Goal: Entertainment & Leisure: Browse casually

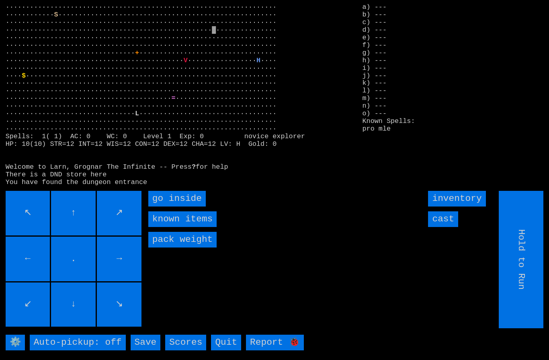
click at [173, 207] on inside "go inside" at bounding box center [176, 199] width 57 height 16
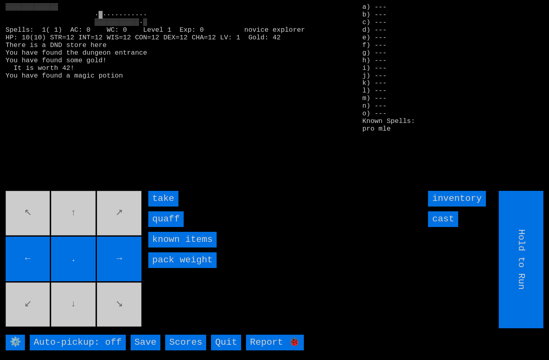
click at [170, 227] on input "quaff" at bounding box center [165, 219] width 35 height 16
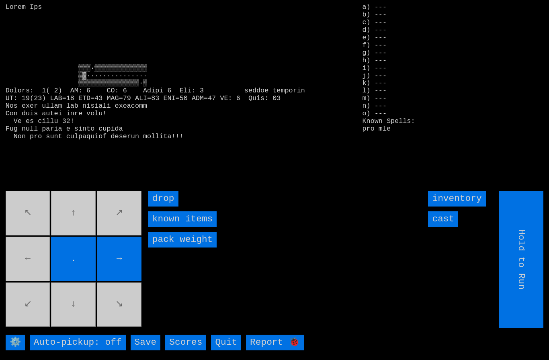
click at [29, 259] on movebuttons "↖ ↑ ↗ ← . → ↙ ↓ ↘" at bounding box center [74, 259] width 137 height 137
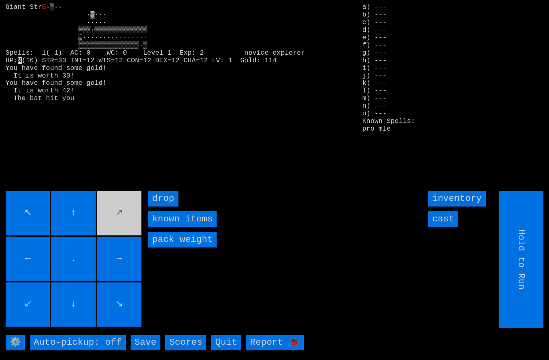
click at [442, 227] on input "cast" at bounding box center [443, 219] width 30 height 16
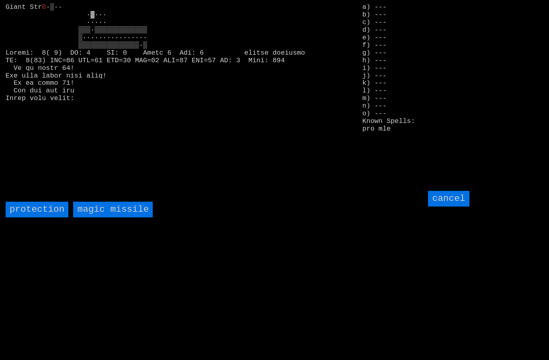
click at [125, 217] on missile "magic missile" at bounding box center [113, 210] width 80 height 16
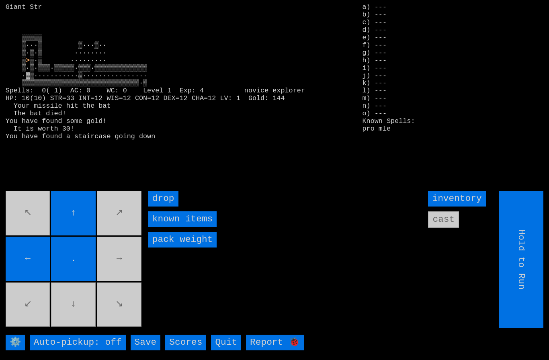
click at [20, 252] on input "←" at bounding box center [28, 259] width 45 height 45
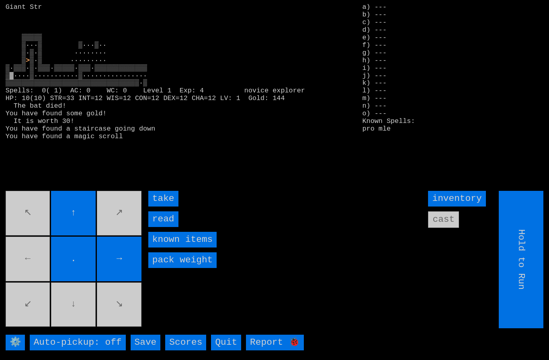
click at [165, 207] on input "take" at bounding box center [163, 199] width 30 height 16
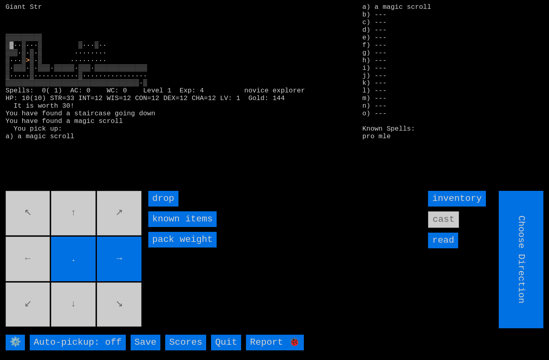
type input "Choose Direction"
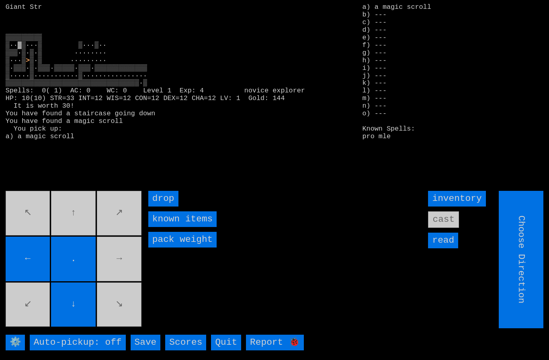
type input "Hold to Run"
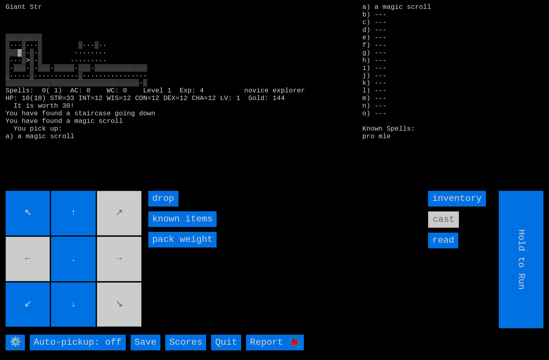
type input "Choose Direction"
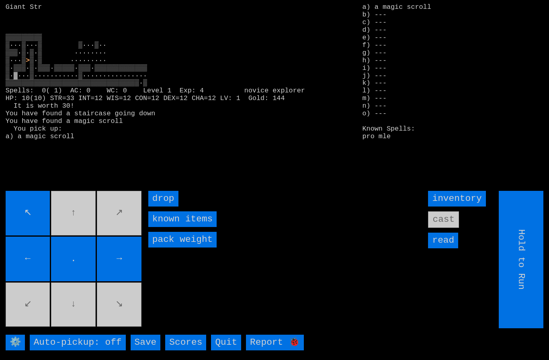
type input "Choose Direction"
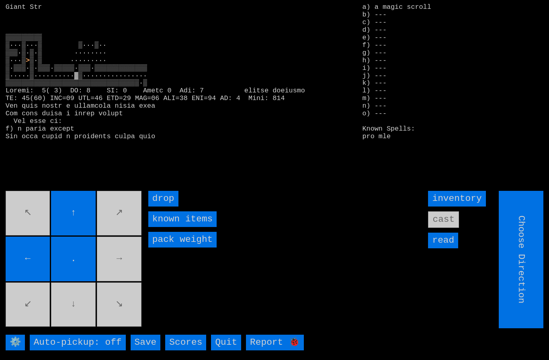
type input "Hold to Run"
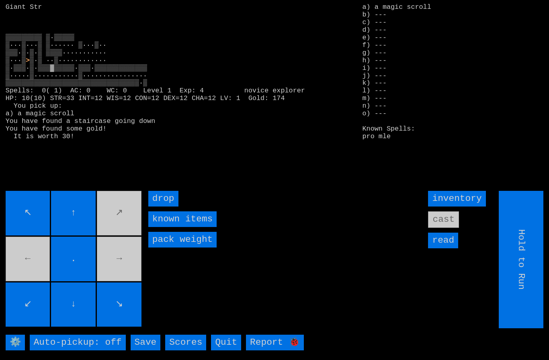
click at [18, 199] on larngrid "> ⚙️ Auto-pickup: off Save Scores Quit Report 🐞 a) a magic scroll b) --- c) ---…" at bounding box center [274, 180] width 549 height 360
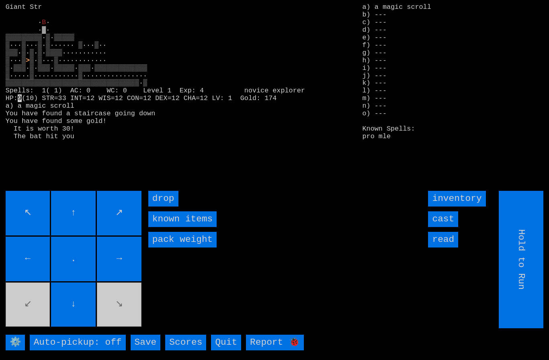
click at [450, 227] on input "cast" at bounding box center [443, 219] width 30 height 16
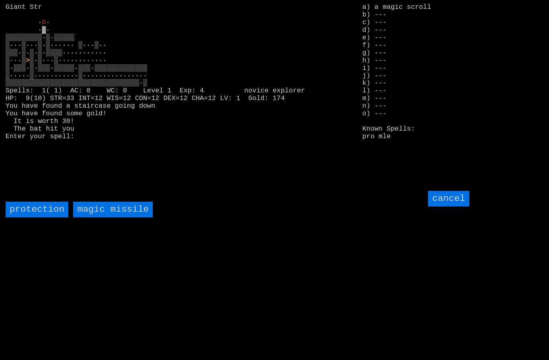
click at [101, 217] on missile "magic missile" at bounding box center [113, 210] width 80 height 16
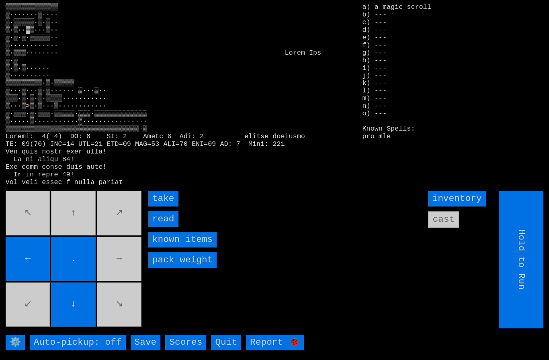
click at [166, 207] on input "take" at bounding box center [163, 199] width 30 height 16
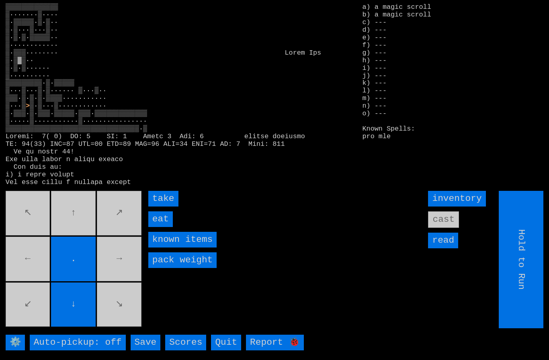
click at [165, 227] on input "eat" at bounding box center [160, 219] width 25 height 16
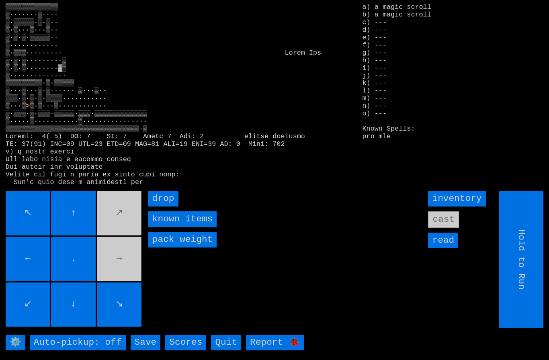
click at [123, 279] on movebuttons "↖ ↑ ↗ ← . → ↙ ↓ ↘" at bounding box center [74, 259] width 137 height 137
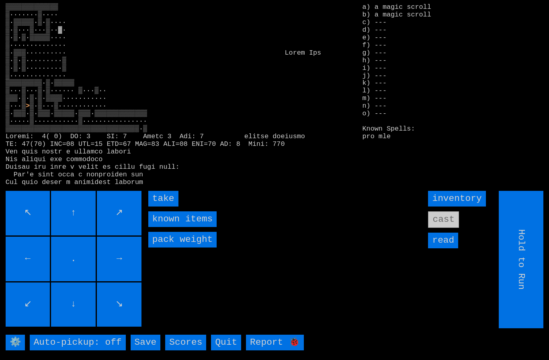
click at [158, 207] on input "take" at bounding box center [163, 199] width 30 height 16
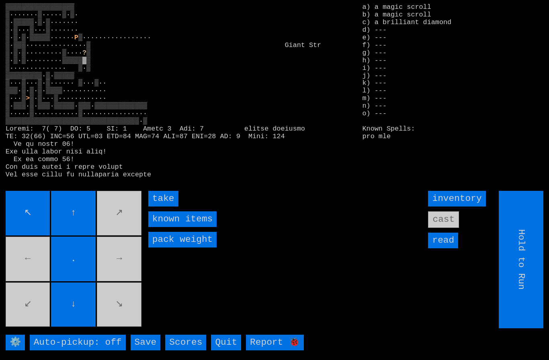
click at [164, 207] on input "take" at bounding box center [163, 199] width 30 height 16
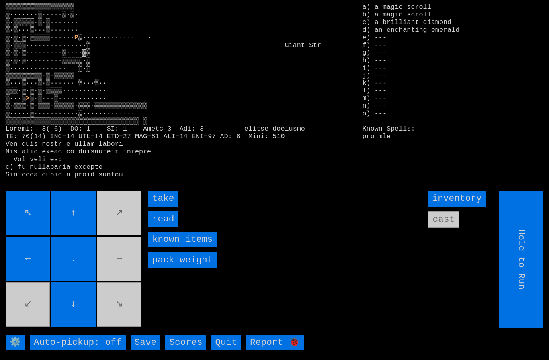
click at [164, 207] on input "take" at bounding box center [163, 199] width 30 height 16
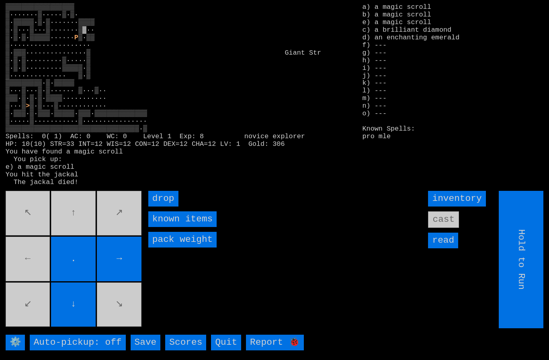
click at [34, 220] on movebuttons "↖ ↑ ↗ ← . → ↙ ↓ ↘" at bounding box center [74, 259] width 137 height 137
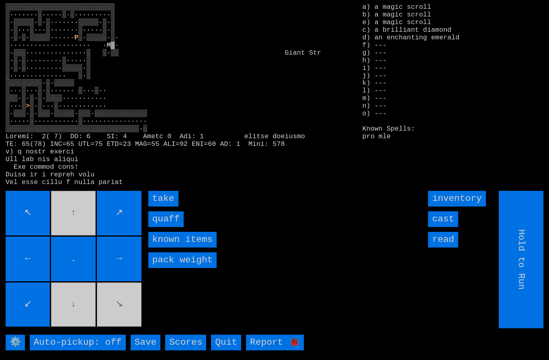
click at [167, 227] on input "quaff" at bounding box center [165, 219] width 35 height 16
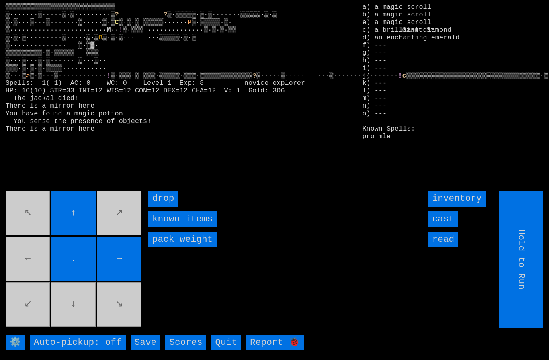
click at [86, 316] on movebuttons "↖ ↑ ↗ ← . → ↙ ↓ ↘" at bounding box center [74, 259] width 137 height 137
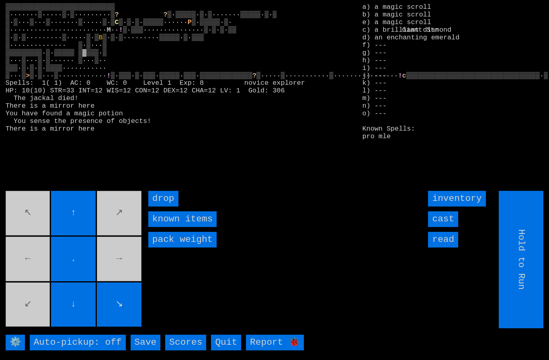
click at [31, 320] on movebuttons "↖ ↑ ↗ ← . → ↙ ↓ ↘" at bounding box center [74, 259] width 137 height 137
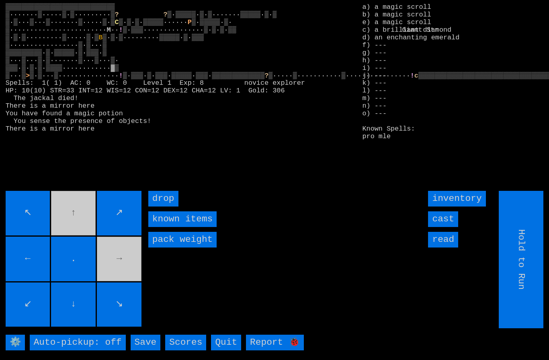
click at [121, 266] on movebuttons "↖ ↑ ↗ ← . → ↙ ↓ ↘" at bounding box center [74, 259] width 137 height 137
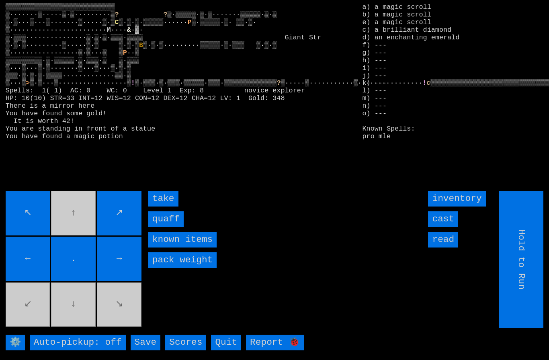
click at [168, 227] on input "quaff" at bounding box center [165, 219] width 35 height 16
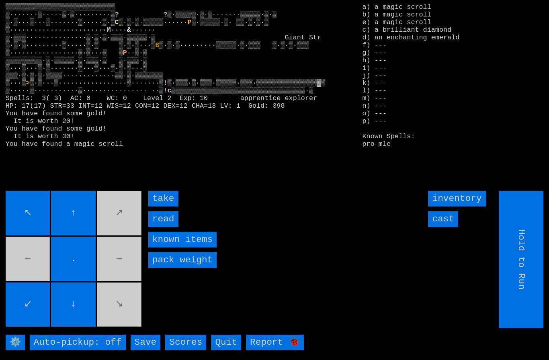
click at [166, 207] on input "take" at bounding box center [163, 199] width 30 height 16
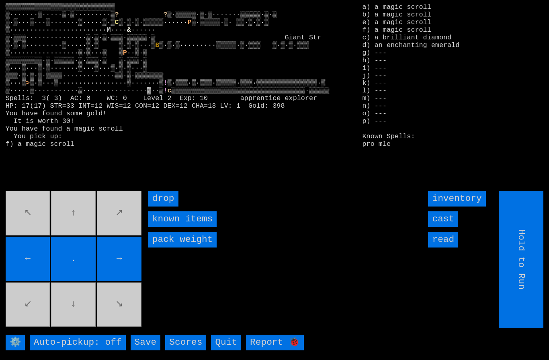
type input "Choose Direction"
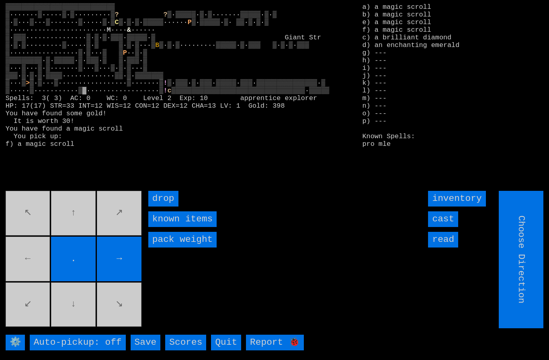
type input "Hold to Run"
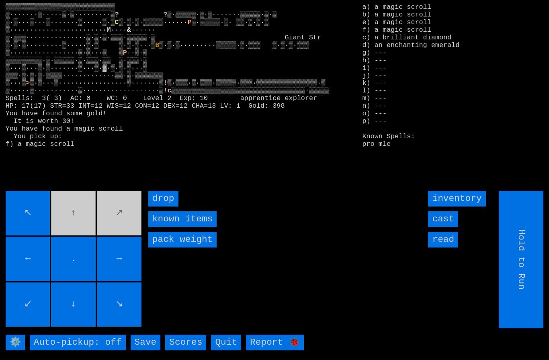
click at [119, 240] on movebuttons "↖ ↑ ↗ ← . → ↙ ↓ ↘" at bounding box center [74, 259] width 137 height 137
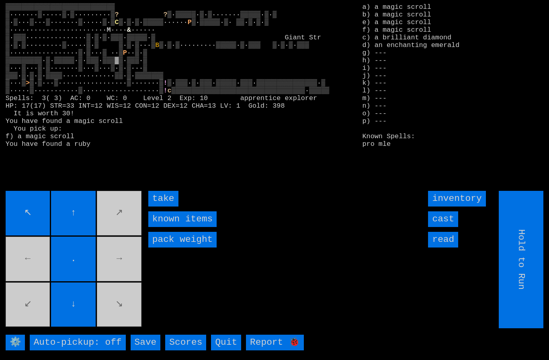
click at [169, 207] on input "take" at bounding box center [163, 199] width 30 height 16
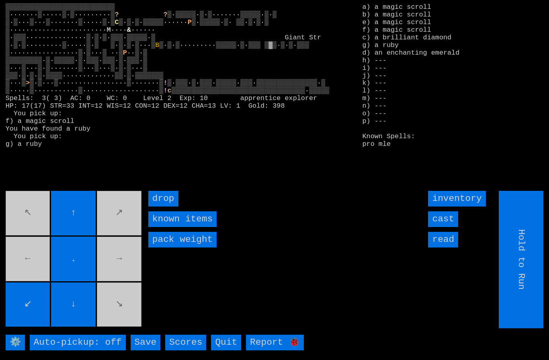
click at [19, 291] on movebuttons "↖ ↑ ↗ ← . → ↙ ↓ ↘" at bounding box center [74, 259] width 137 height 137
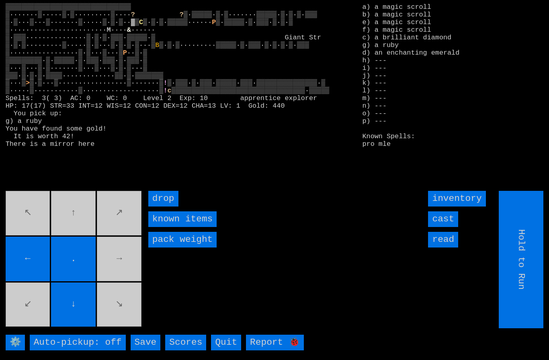
click at [119, 282] on movebuttons "↖ ↑ ↗ ← . → ↙ ↓ ↘" at bounding box center [74, 259] width 137 height 137
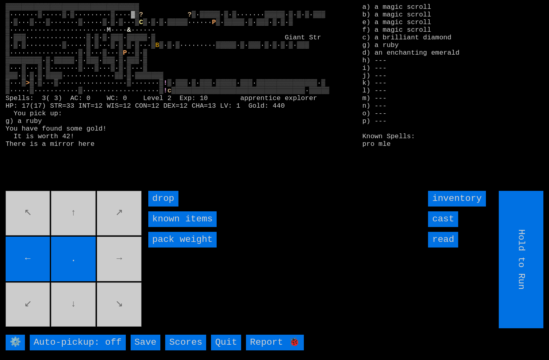
click at [116, 275] on movebuttons "↖ ↑ ↗ ← . → ↙ ↓ ↘" at bounding box center [74, 259] width 137 height 137
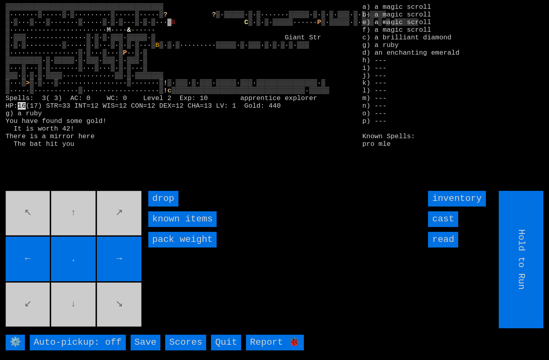
click at [446, 227] on input "cast" at bounding box center [443, 219] width 30 height 16
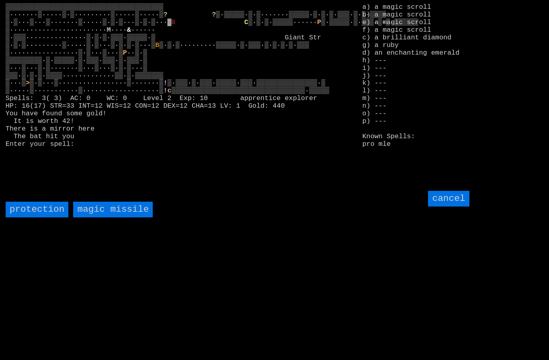
click at [103, 217] on missile "magic missile" at bounding box center [113, 210] width 80 height 16
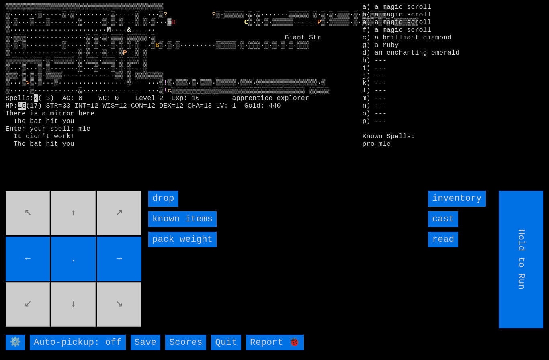
click at [448, 227] on input "cast" at bounding box center [443, 219] width 30 height 16
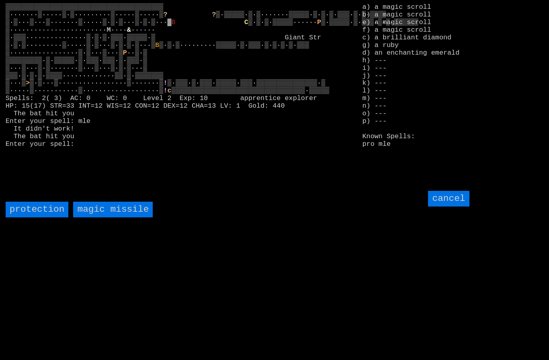
click at [109, 217] on missile "magic missile" at bounding box center [113, 210] width 80 height 16
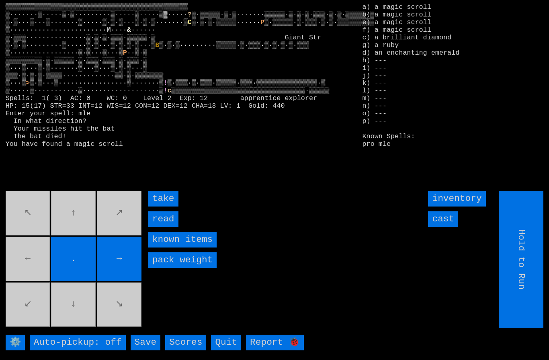
click at [162, 207] on input "take" at bounding box center [163, 199] width 30 height 16
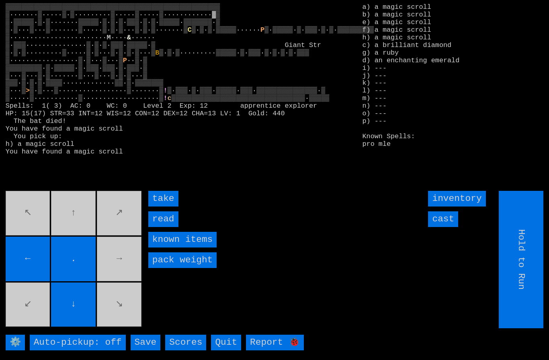
click at [165, 207] on input "take" at bounding box center [163, 199] width 30 height 16
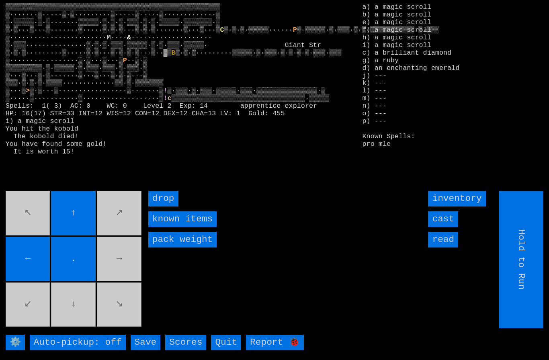
click at [125, 275] on movebuttons "↖ ↑ ↗ ← . → ↙ ↓ ↘" at bounding box center [74, 259] width 137 height 137
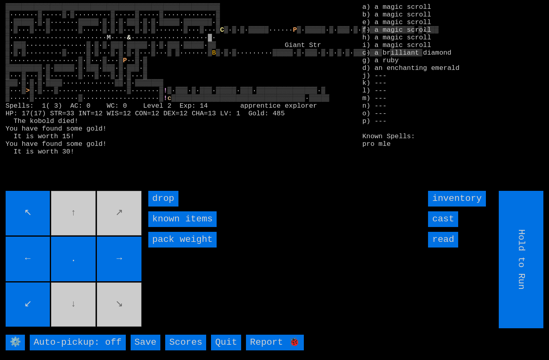
click at [123, 319] on movebuttons "↖ ↑ ↗ ← . → ↙ ↓ ↘" at bounding box center [74, 259] width 137 height 137
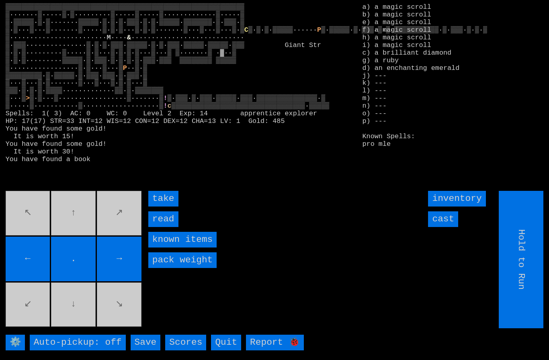
click at [162, 227] on input "read" at bounding box center [163, 219] width 30 height 16
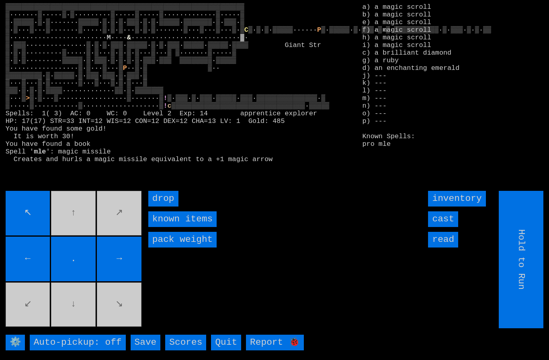
click at [102, 221] on movebuttons "↖ ↑ ↗ ← . → ↙ ↓ ↘" at bounding box center [74, 259] width 137 height 137
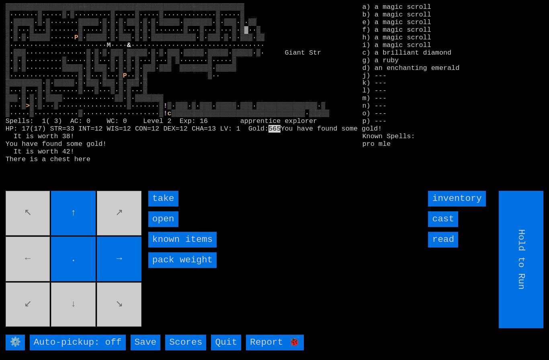
click at [161, 207] on input "take" at bounding box center [163, 199] width 30 height 16
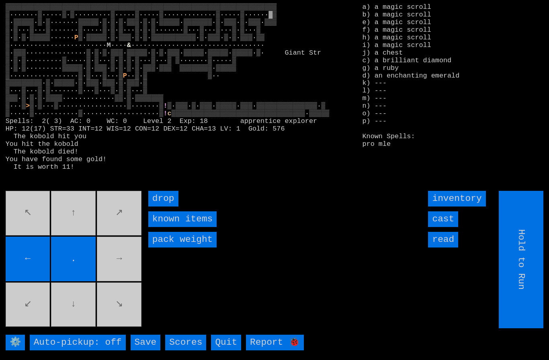
click at [130, 273] on movebuttons "↖ ↑ ↗ ← . → ↙ ↓ ↘" at bounding box center [74, 259] width 137 height 137
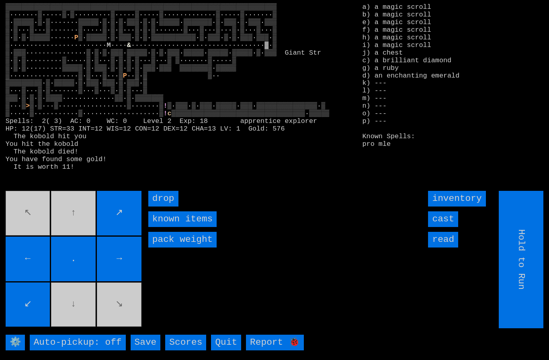
click at [49, 322] on input "↙" at bounding box center [28, 305] width 45 height 45
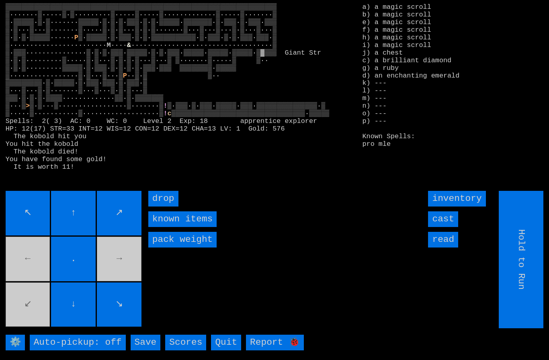
click at [141, 315] on input "↘" at bounding box center [119, 305] width 45 height 45
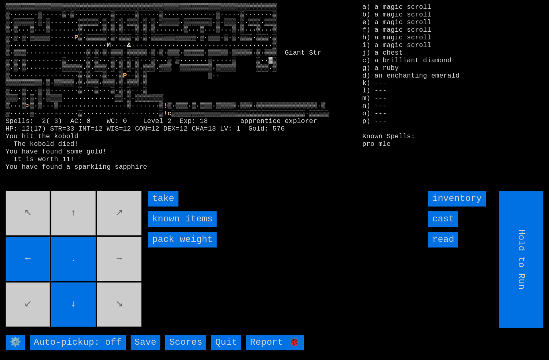
click at [170, 207] on input "take" at bounding box center [163, 199] width 30 height 16
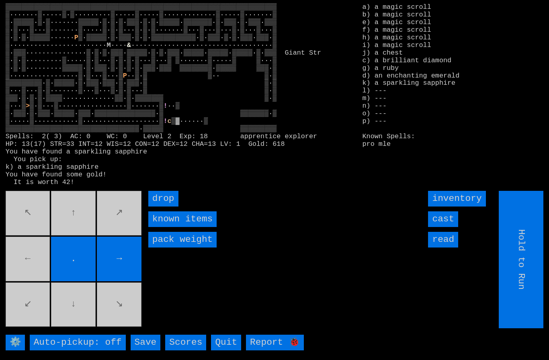
click at [31, 285] on movebuttons "↖ ↑ ↗ ← . → ↙ ↓ ↘" at bounding box center [74, 259] width 137 height 137
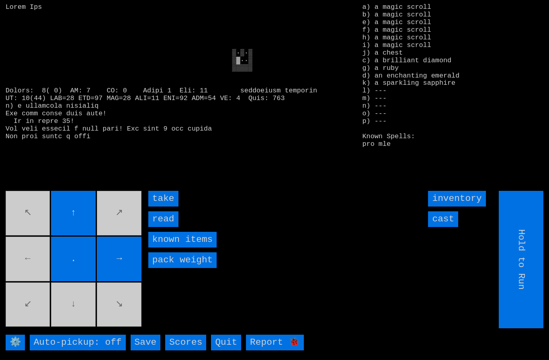
click at [164, 227] on input "read" at bounding box center [163, 219] width 30 height 16
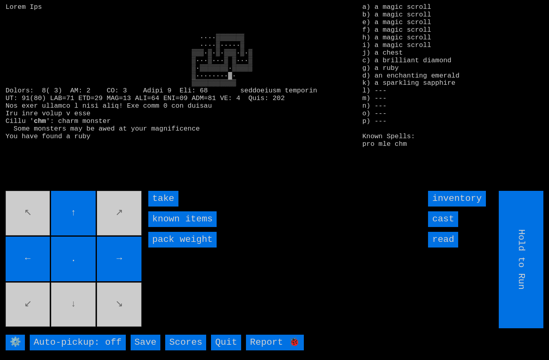
click at [168, 207] on input "take" at bounding box center [163, 199] width 30 height 16
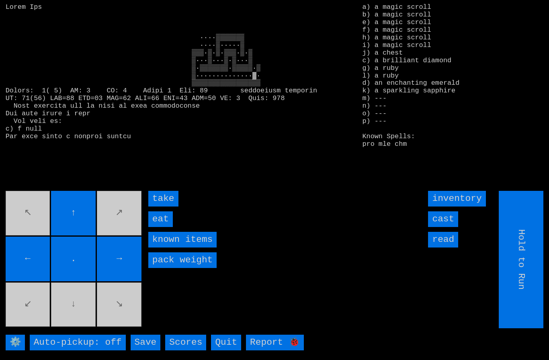
click at [164, 227] on input "eat" at bounding box center [160, 219] width 25 height 16
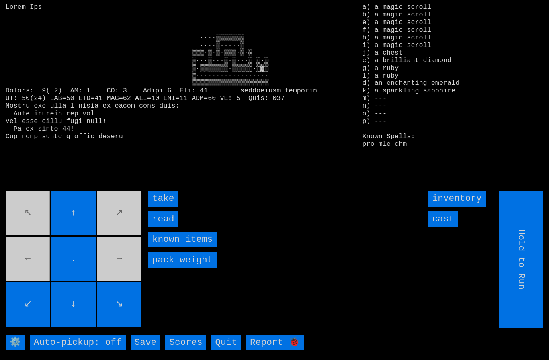
click at [168, 207] on input "take" at bounding box center [163, 199] width 30 height 16
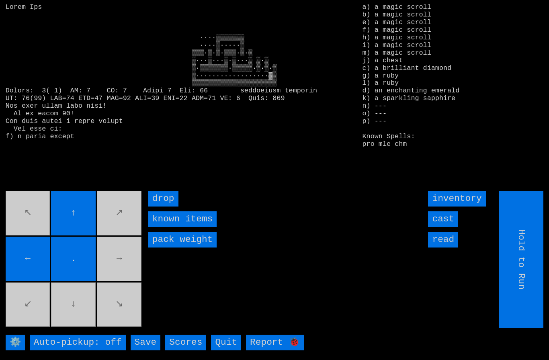
click at [119, 275] on movebuttons "↖ ↑ ↗ ← . → ↙ ↓ ↘" at bounding box center [74, 259] width 137 height 137
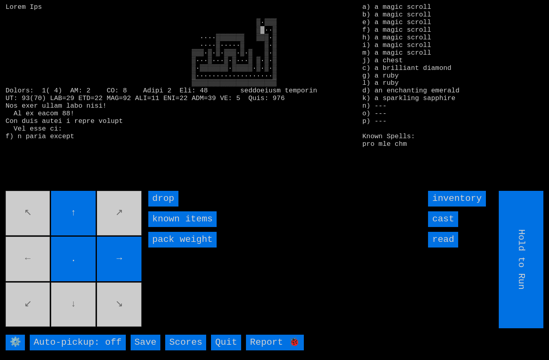
click at [24, 265] on movebuttons "↖ ↑ ↗ ← . → ↙ ↓ ↘" at bounding box center [74, 259] width 137 height 137
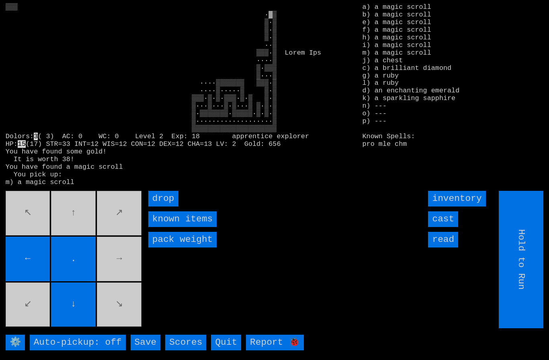
click at [78, 227] on movebuttons "↖ ↑ ↗ ← . → ↙ ↓ ↘" at bounding box center [74, 259] width 137 height 137
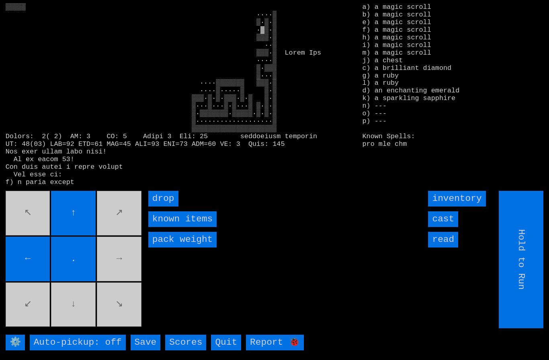
click at [85, 313] on movebuttons "↖ ↑ ↗ ← . → ↙ ↓ ↘" at bounding box center [74, 259] width 137 height 137
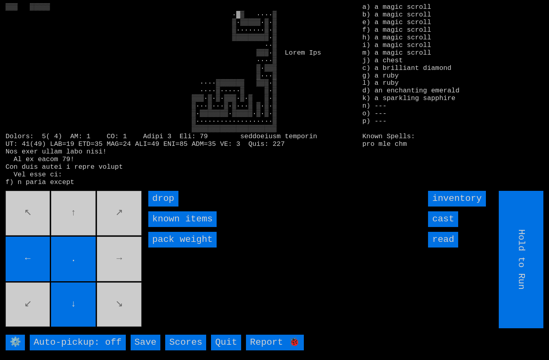
click at [141, 279] on movebuttons "↖ ↑ ↗ ← . → ↙ ↓ ↘" at bounding box center [74, 259] width 137 height 137
type input "Choose Direction"
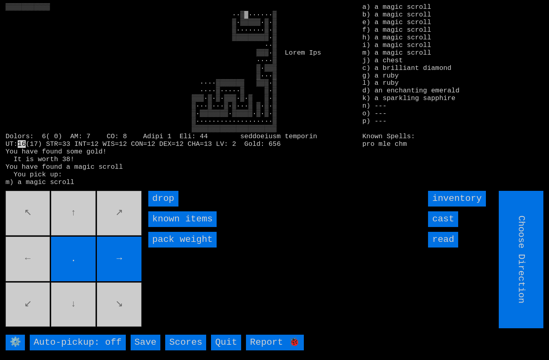
type input "Hold to Run"
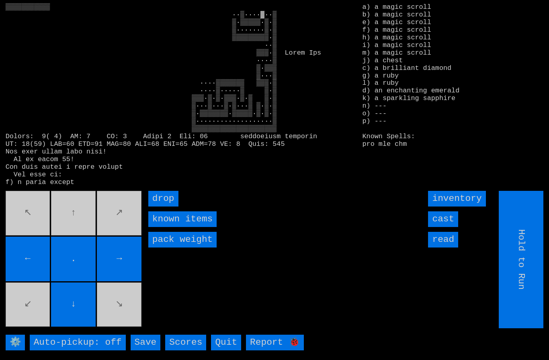
type input "Choose Direction"
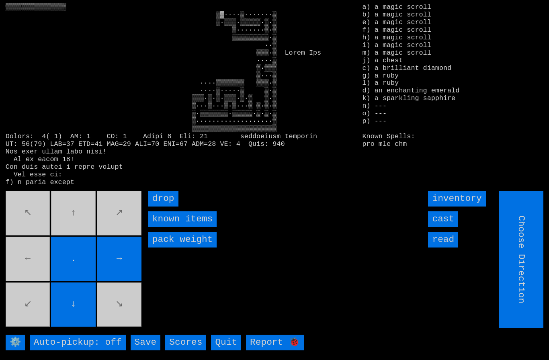
type input "Hold to Run"
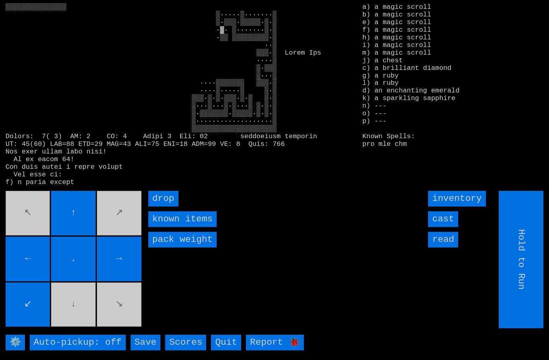
type input "Choose Direction"
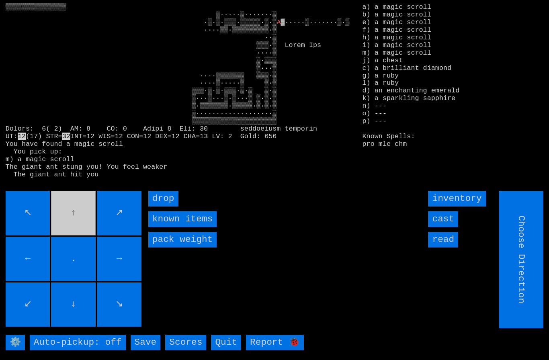
type input "Hold to Run"
click at [447, 227] on input "cast" at bounding box center [443, 219] width 30 height 16
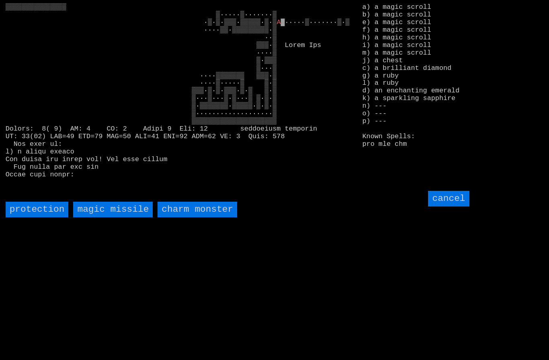
click at [109, 217] on missile "magic missile" at bounding box center [113, 210] width 80 height 16
